Goal: Information Seeking & Learning: Check status

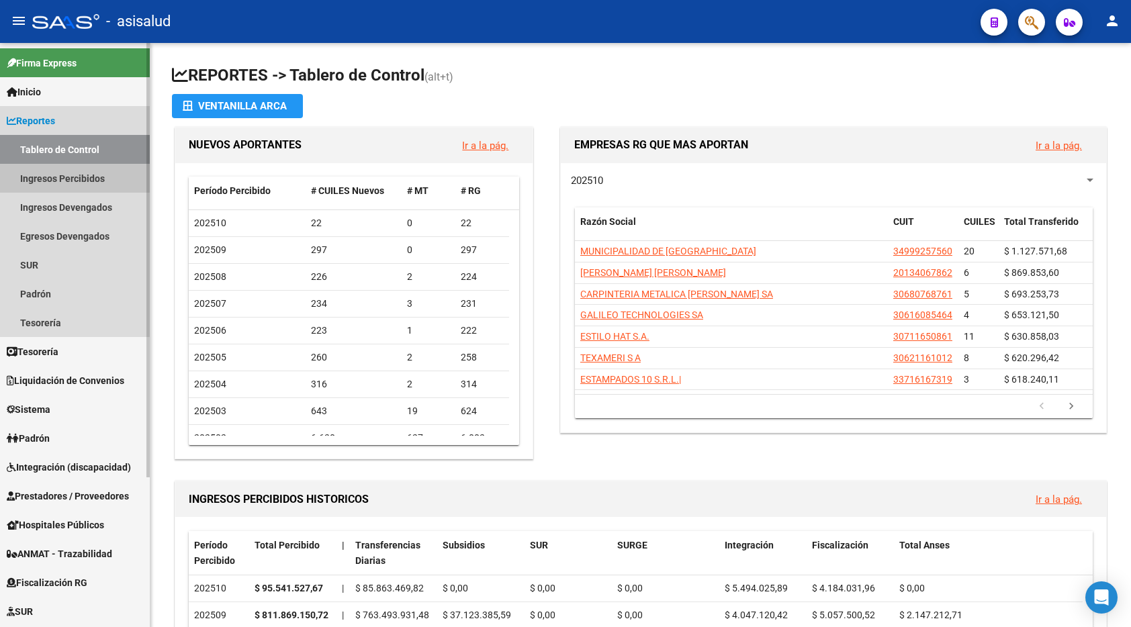
click at [75, 166] on link "Ingresos Percibidos" at bounding box center [75, 178] width 150 height 29
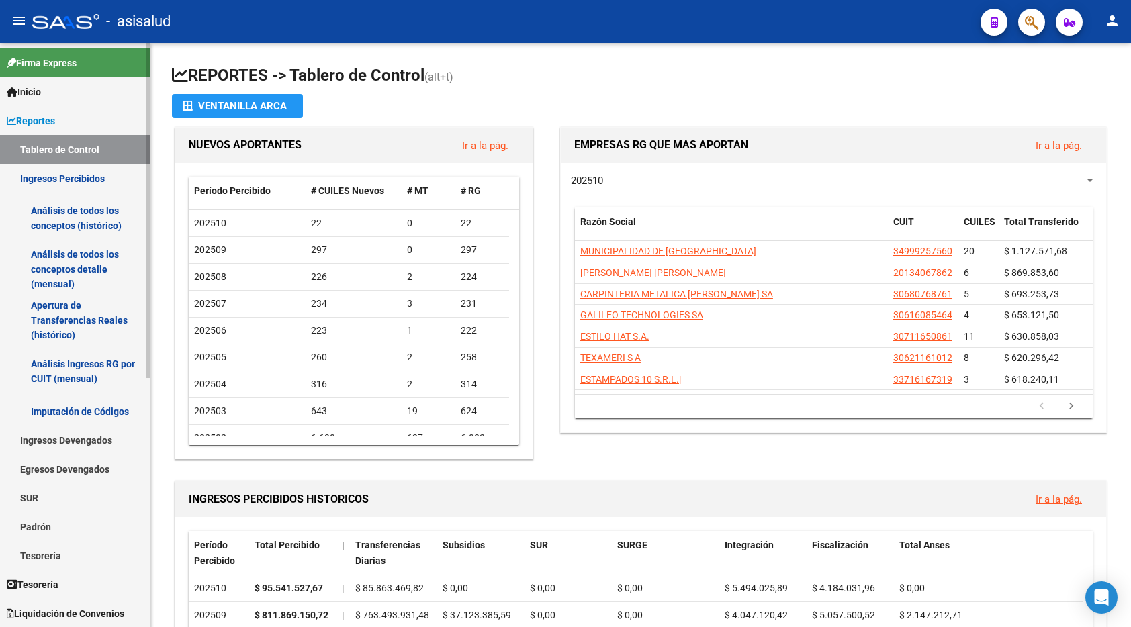
click at [107, 214] on link "Análisis de todos los conceptos (histórico)" at bounding box center [75, 218] width 150 height 51
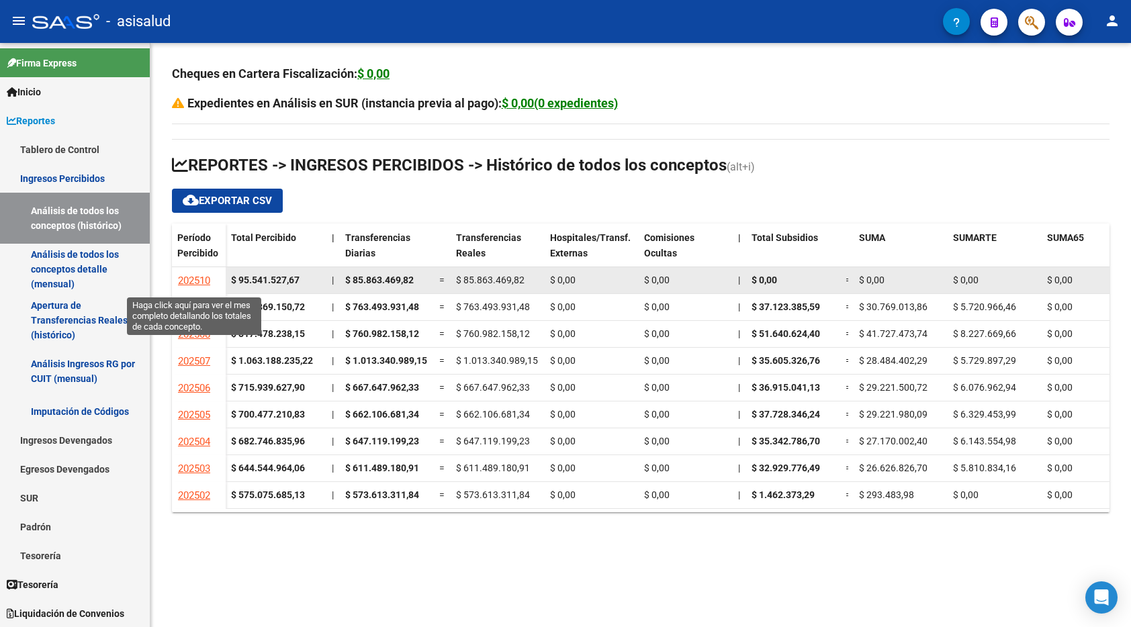
click at [193, 277] on span "202510" at bounding box center [194, 281] width 32 height 12
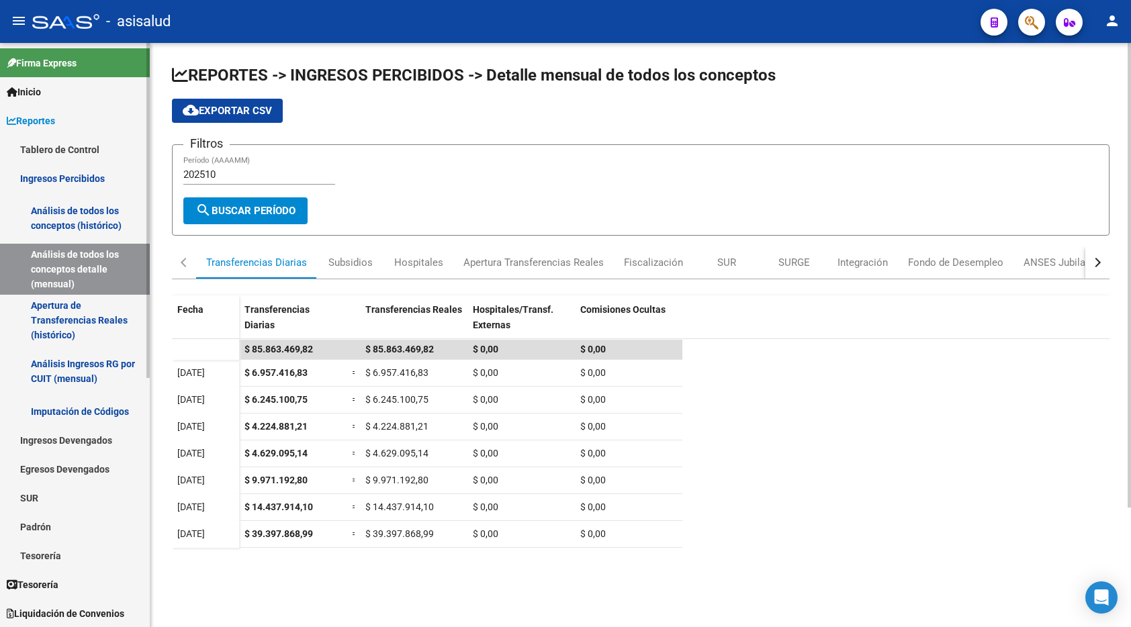
click at [81, 175] on link "Ingresos Percibidos" at bounding box center [75, 178] width 150 height 29
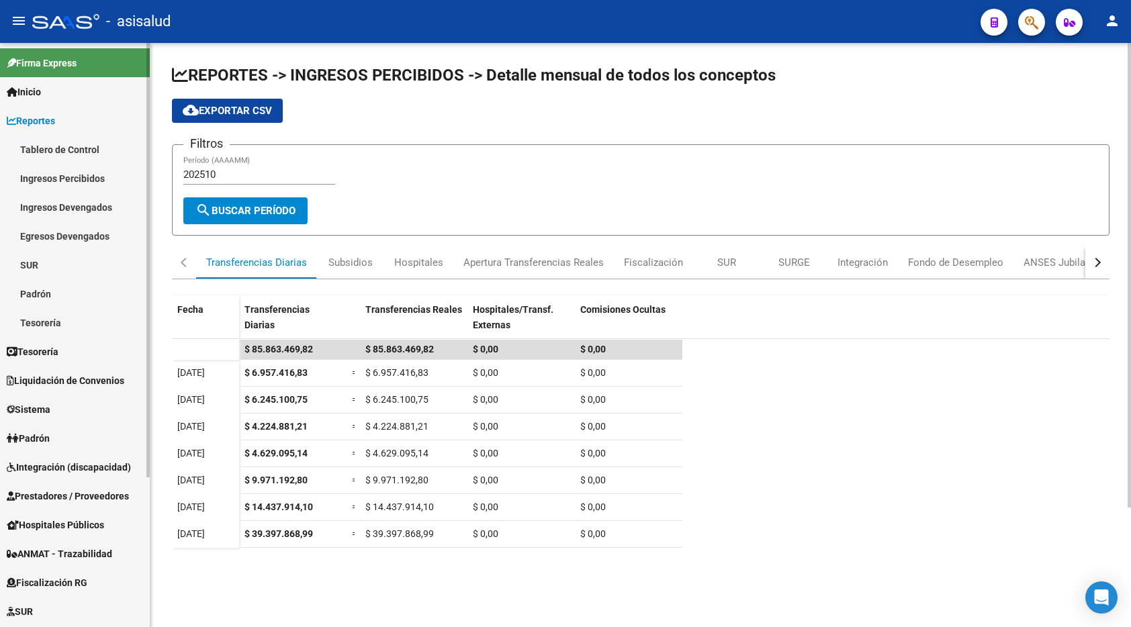
click at [81, 147] on link "Tablero de Control" at bounding box center [75, 149] width 150 height 29
